Goal: Obtain resource: Download file/media

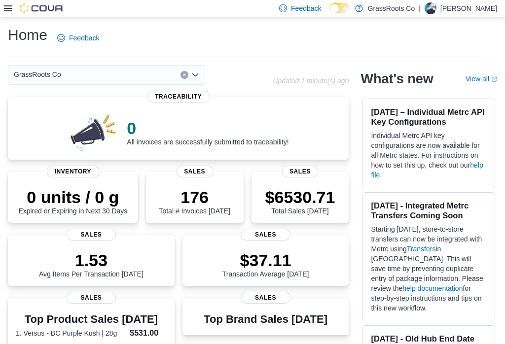
click at [4, 6] on icon at bounding box center [8, 8] width 8 height 6
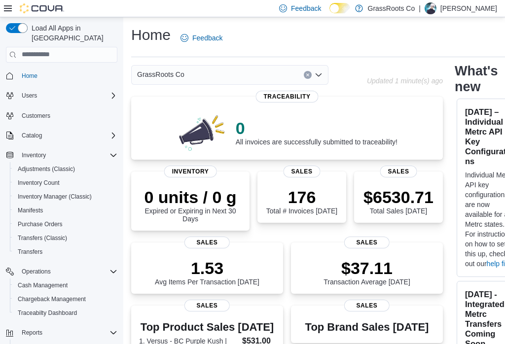
click at [2, 153] on div "Load All Apps in New Hub Home Users Customers Catalog Inventory Adjustments (Cl…" at bounding box center [61, 196] width 119 height 355
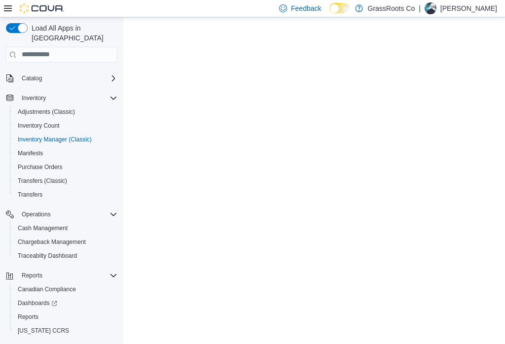
scroll to position [57, 0]
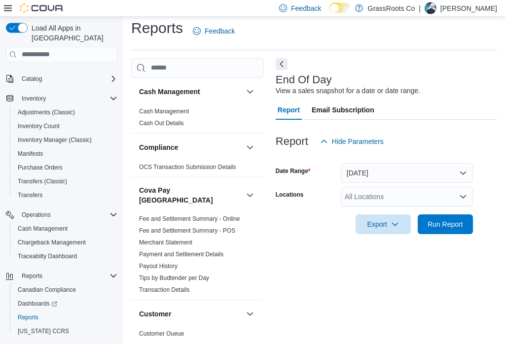
scroll to position [15, 0]
click at [278, 59] on button "Next" at bounding box center [282, 65] width 12 height 12
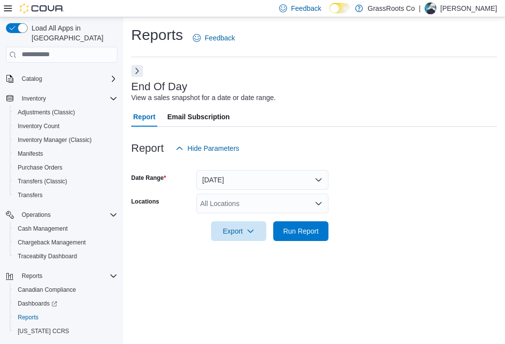
click at [312, 194] on div "All Locations" at bounding box center [262, 204] width 132 height 20
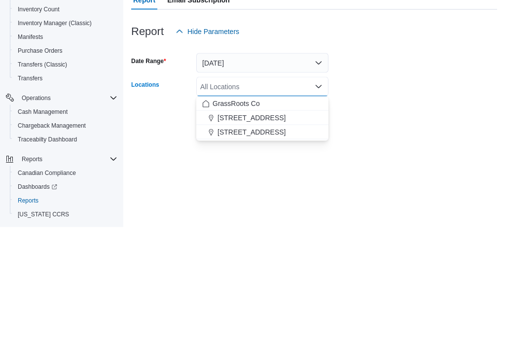
click at [290, 228] on button "[STREET_ADDRESS]" at bounding box center [262, 235] width 132 height 14
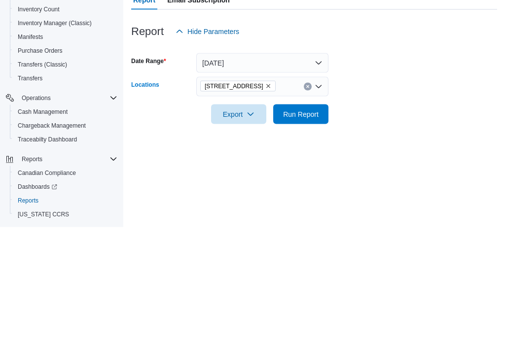
click at [411, 158] on form "Date Range [DATE] Locations [STREET_ADDRESS] Combo box. Selected. [STREET_ADDRE…" at bounding box center [314, 199] width 366 height 83
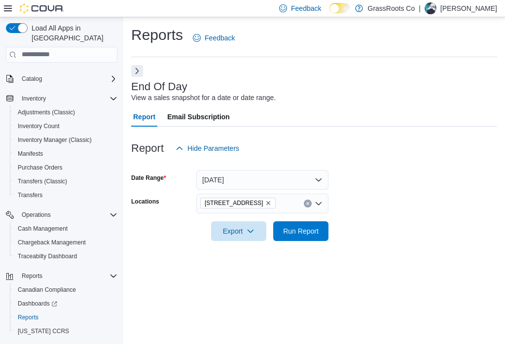
click at [309, 225] on span "Run Report" at bounding box center [300, 231] width 43 height 20
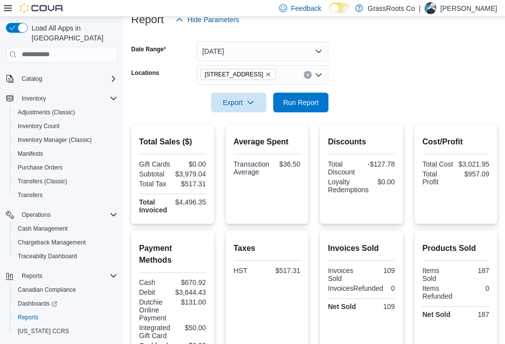
click at [251, 109] on span "Export" at bounding box center [238, 103] width 43 height 20
click at [250, 146] on span "Export to Pdf" at bounding box center [240, 142] width 44 height 8
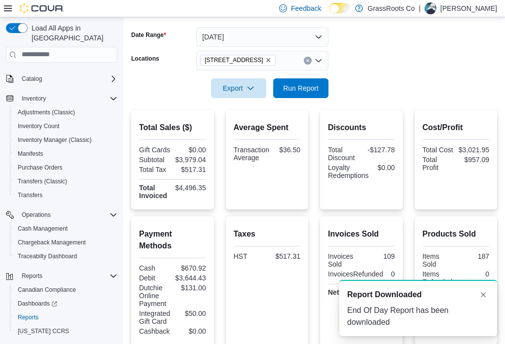
scroll to position [144, 0]
